Goal: Communication & Community: Participate in discussion

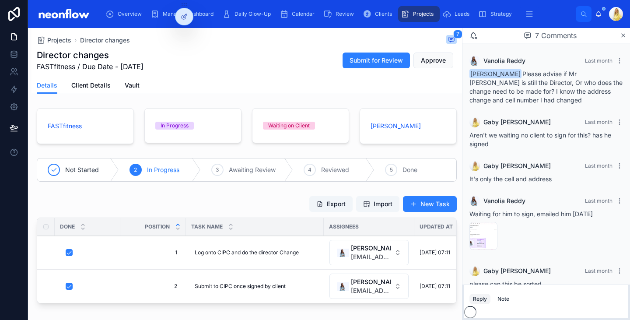
scroll to position [130, 0]
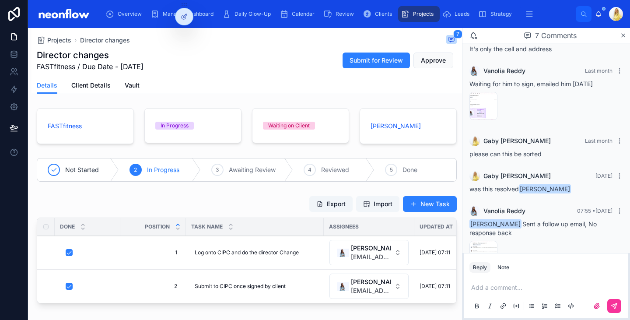
click at [528, 287] on p at bounding box center [547, 287] width 153 height 9
click at [617, 309] on icon at bounding box center [613, 305] width 7 height 7
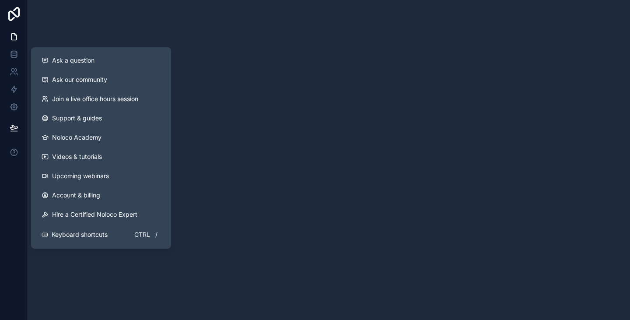
click at [107, 192] on link "Account & billing" at bounding box center [101, 194] width 133 height 19
